Goal: Task Accomplishment & Management: Use online tool/utility

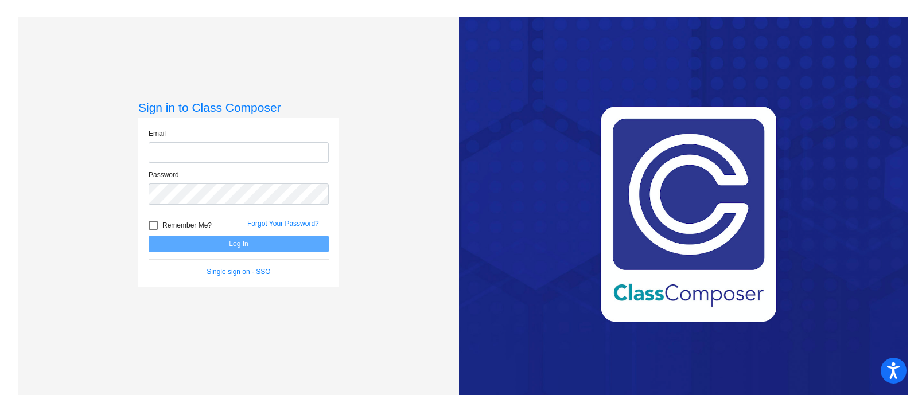
type input "[US_STATE][EMAIL_ADDRESS][PERSON_NAME][DOMAIN_NAME]"
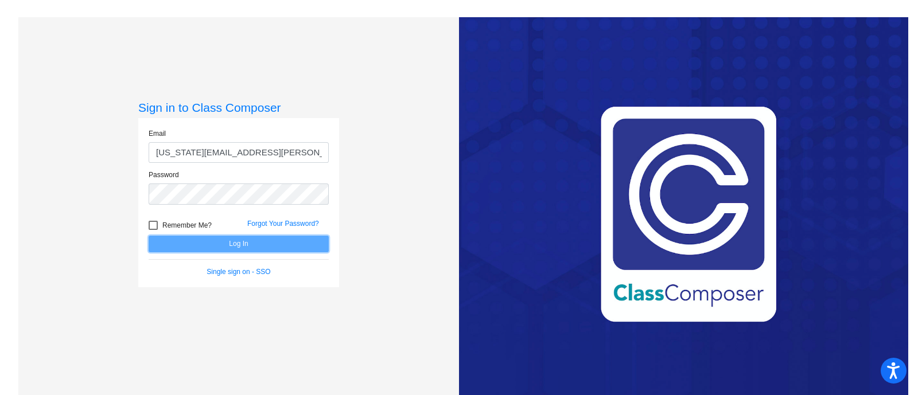
click at [227, 239] on button "Log In" at bounding box center [239, 244] width 180 height 17
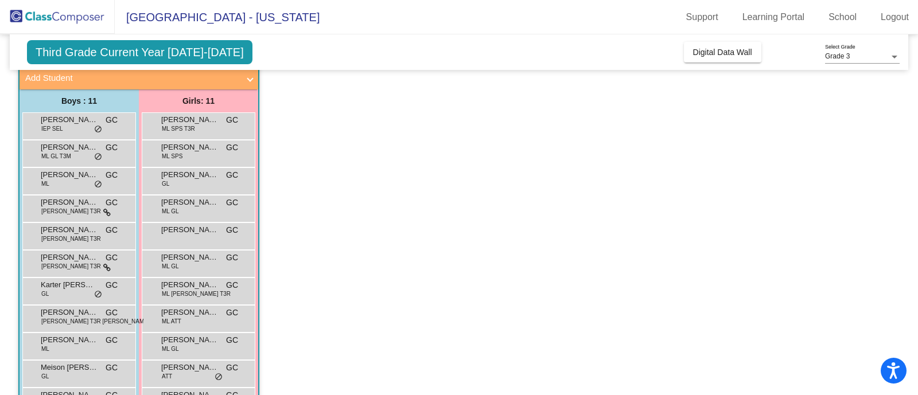
scroll to position [109, 0]
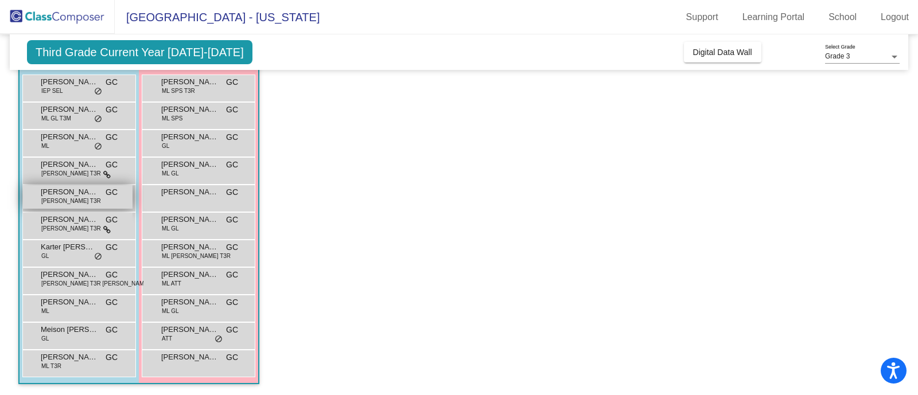
click at [104, 196] on div "[PERSON_NAME] [PERSON_NAME] LIS T3R GC lock do_not_disturb_alt" at bounding box center [78, 197] width 110 height 24
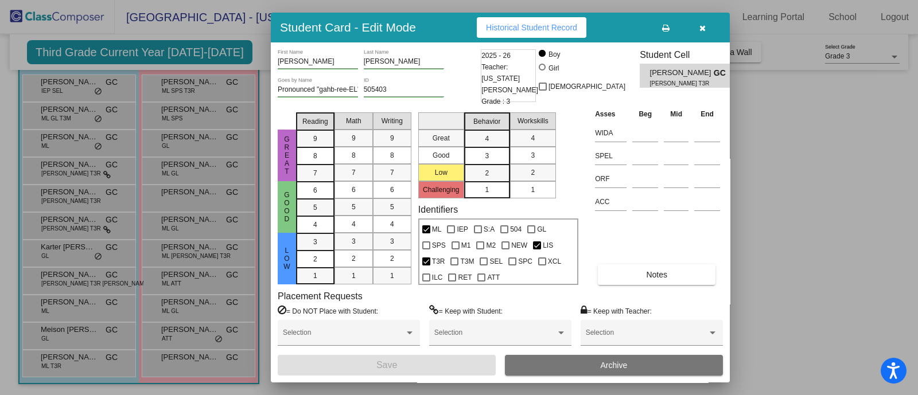
click at [701, 28] on icon "button" at bounding box center [703, 28] width 6 height 8
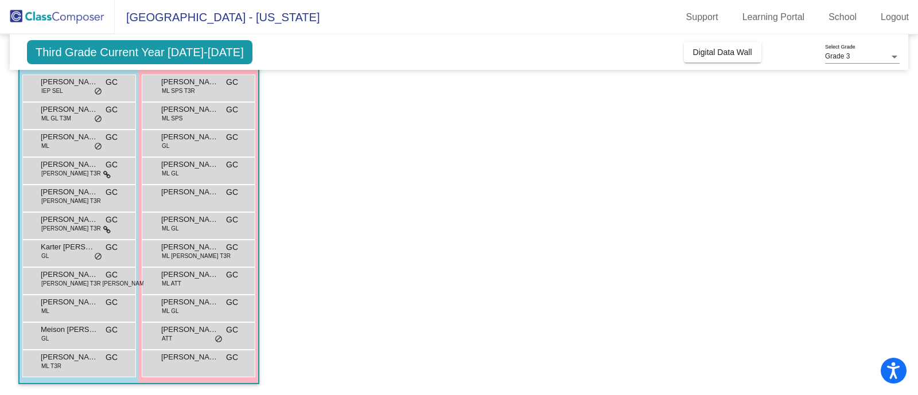
drag, startPoint x: 244, startPoint y: 253, endPoint x: 288, endPoint y: 244, distance: 45.1
click at [447, 222] on app-classroom "Class 5 - [PERSON_NAME] picture_as_pdf [US_STATE][PERSON_NAME] Add Student Firs…" at bounding box center [459, 198] width 882 height 396
click at [208, 195] on span "[PERSON_NAME]" at bounding box center [189, 192] width 57 height 11
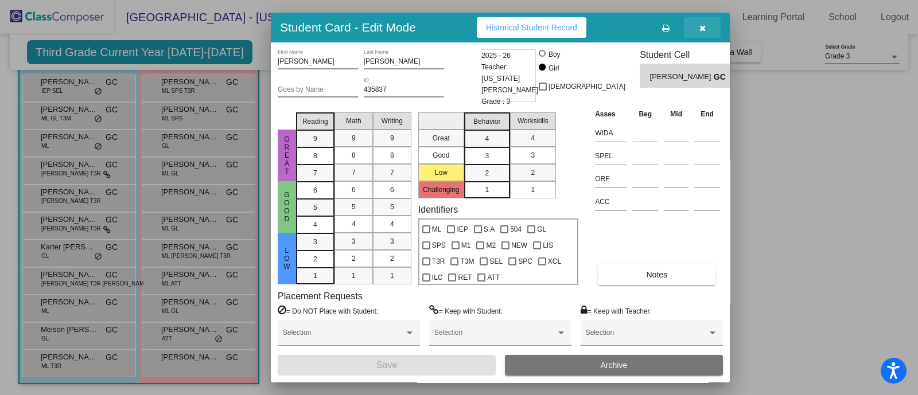
click at [717, 21] on button "button" at bounding box center [702, 27] width 37 height 21
